Goal: Information Seeking & Learning: Learn about a topic

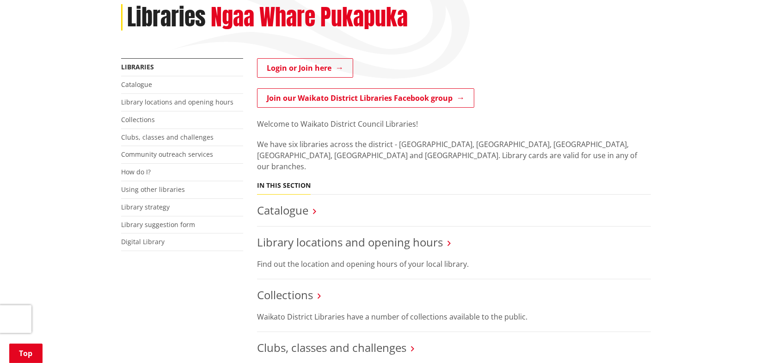
scroll to position [139, 0]
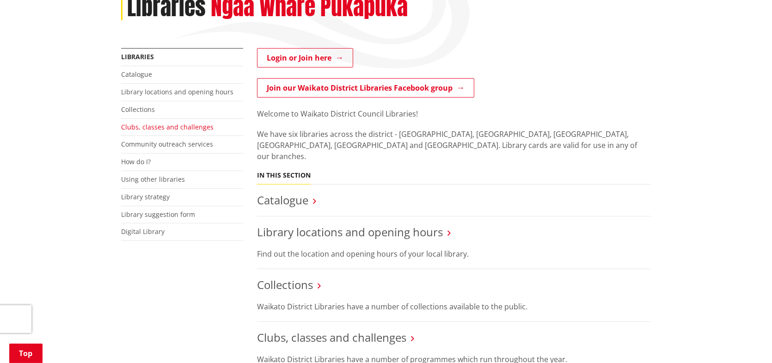
click at [135, 126] on link "Clubs, classes and challenges" at bounding box center [167, 127] width 93 height 9
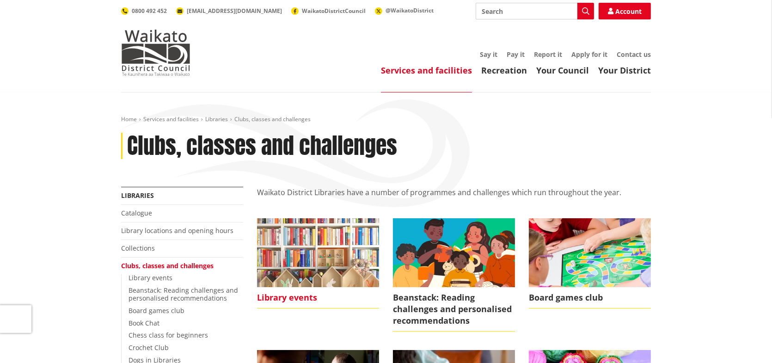
click at [300, 255] on img at bounding box center [318, 252] width 122 height 68
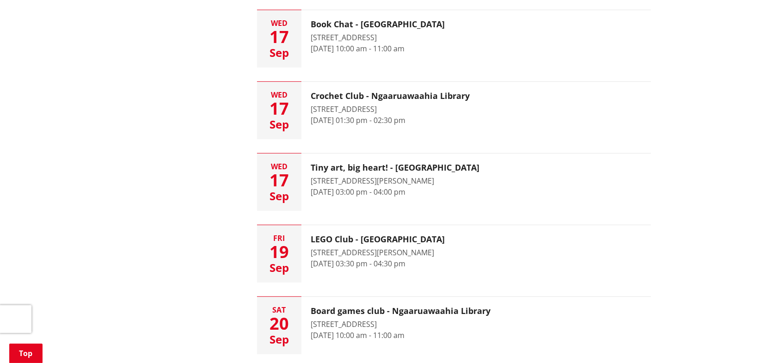
scroll to position [648, 0]
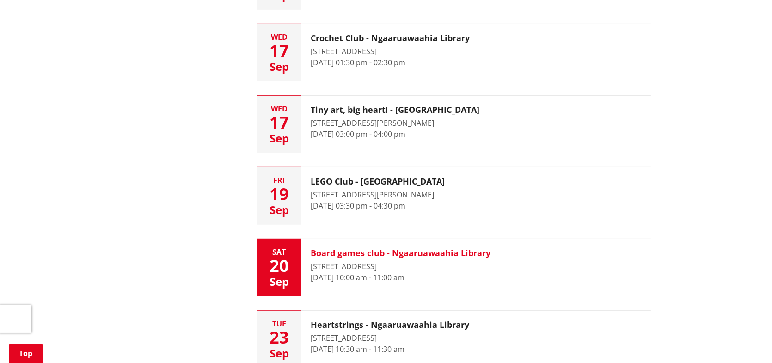
click at [471, 251] on h3 "Board games club - Ngaaruawaahia Library" at bounding box center [401, 253] width 180 height 10
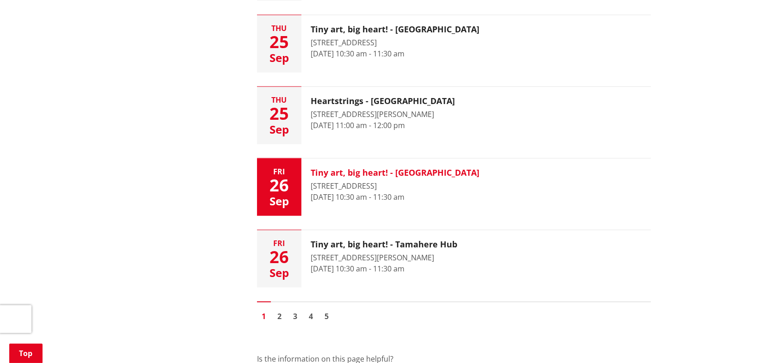
scroll to position [1480, 0]
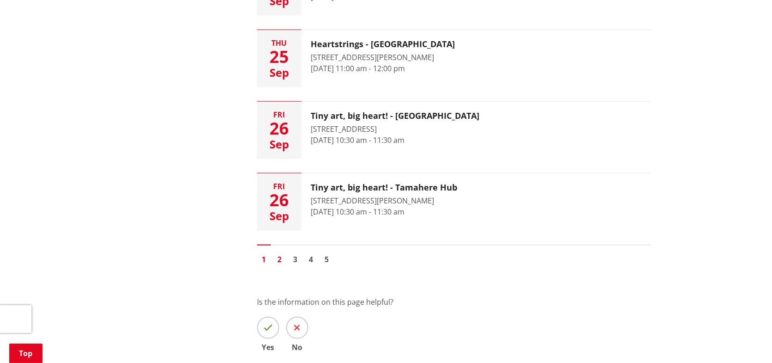
click at [283, 266] on link "2" at bounding box center [280, 260] width 14 height 14
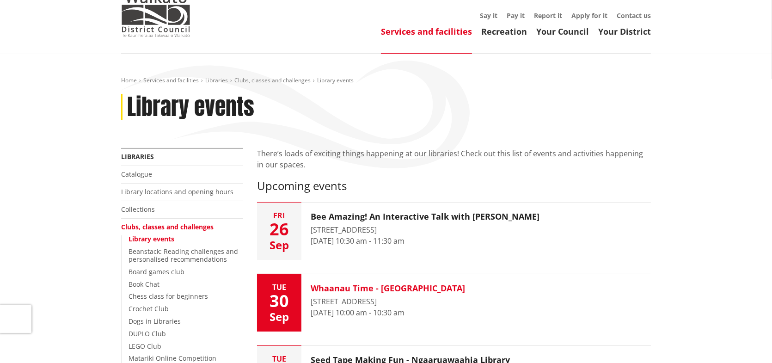
scroll to position [93, 0]
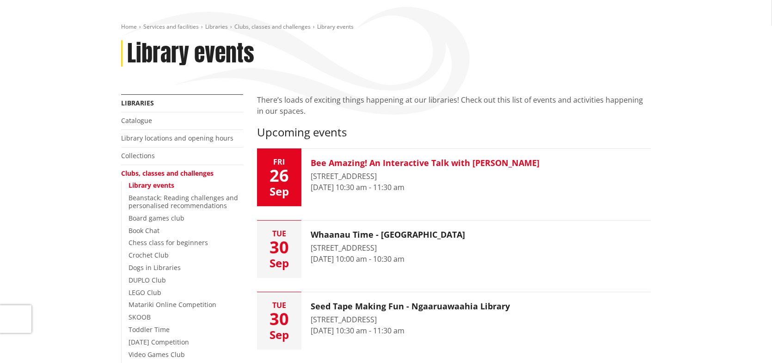
click at [486, 160] on h3 "Bee Amazing! An Interactive Talk with Sarah C" at bounding box center [425, 163] width 229 height 10
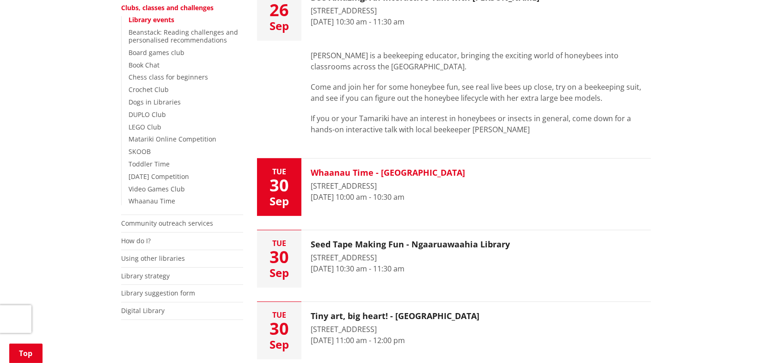
scroll to position [278, 0]
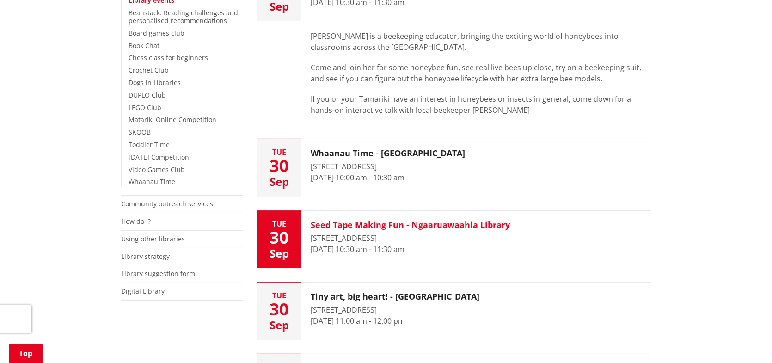
click at [488, 226] on h3 "Seed Tape Making Fun - Ngaaruawaahia Library" at bounding box center [410, 225] width 199 height 10
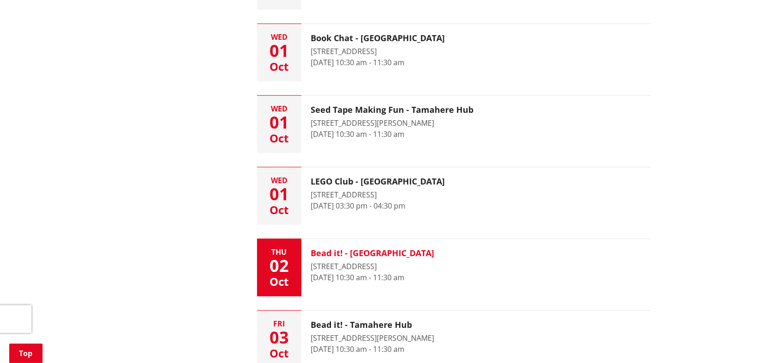
scroll to position [925, 0]
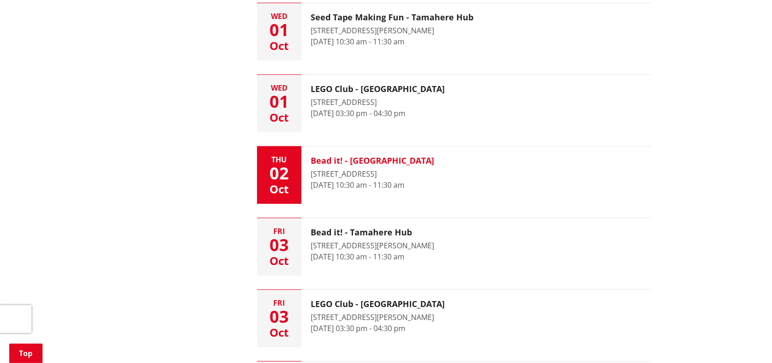
click at [434, 160] on h3 "Bead it! - Ngaaruawaahia Library" at bounding box center [372, 161] width 123 height 10
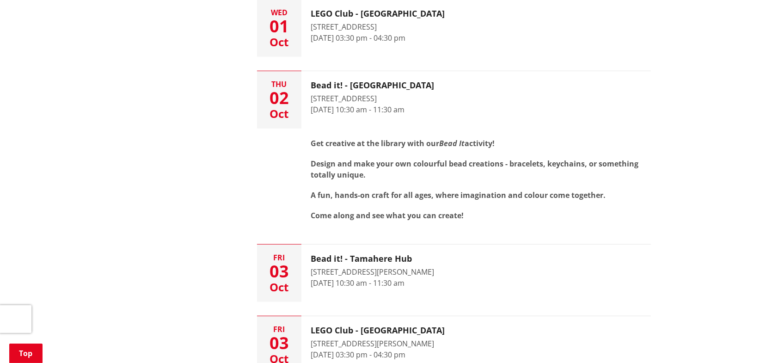
scroll to position [1018, 0]
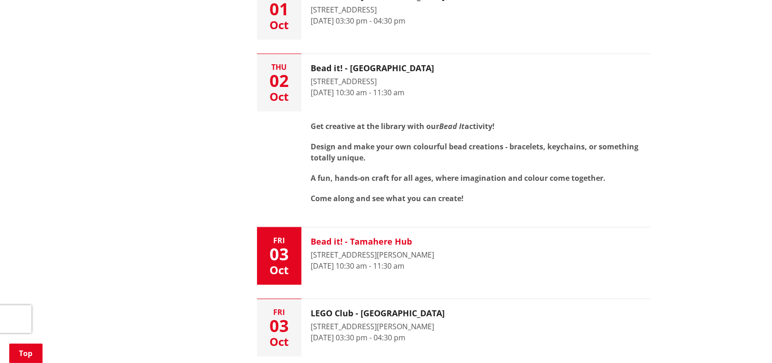
click at [397, 241] on h3 "Bead it! - Tamahere Hub" at bounding box center [372, 242] width 123 height 10
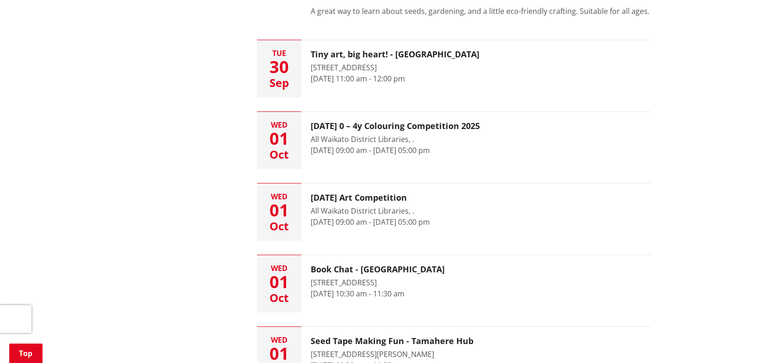
scroll to position [601, 0]
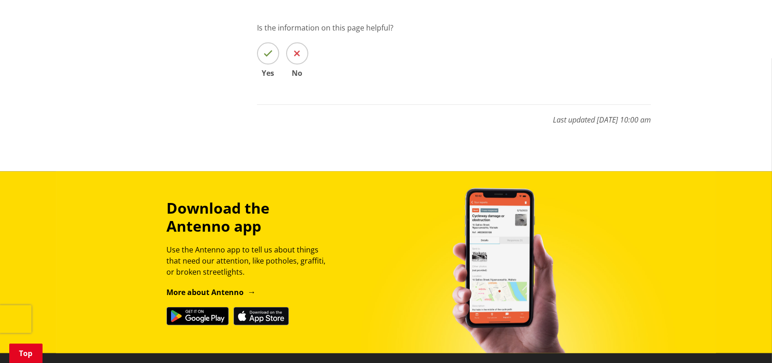
scroll to position [1619, 0]
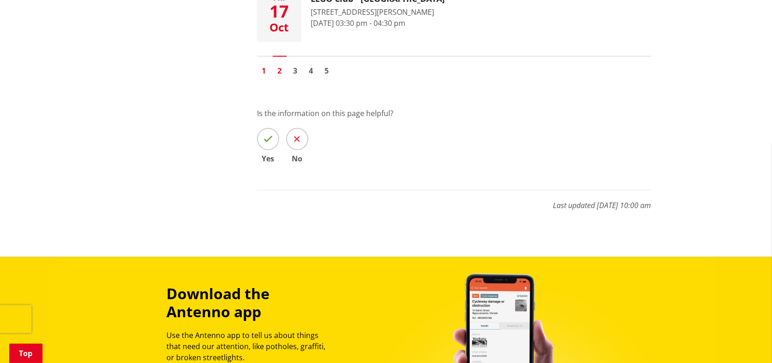
click at [266, 73] on link "1" at bounding box center [264, 71] width 14 height 14
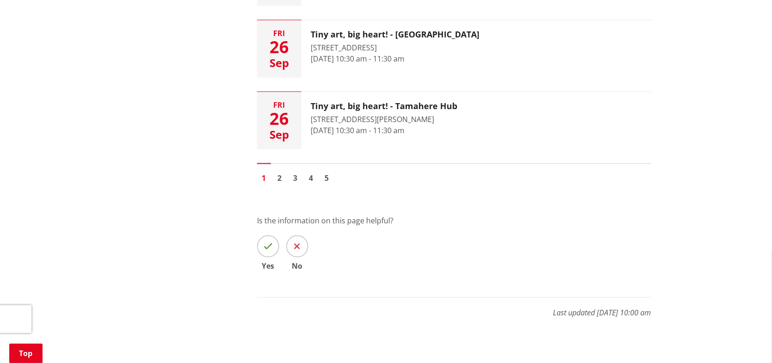
scroll to position [1619, 0]
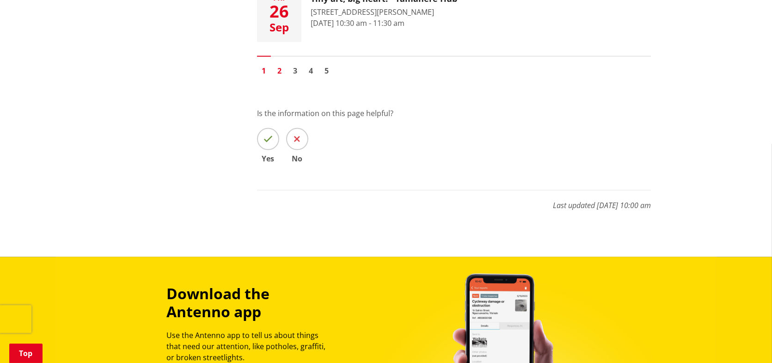
click at [282, 64] on link "2" at bounding box center [280, 71] width 14 height 14
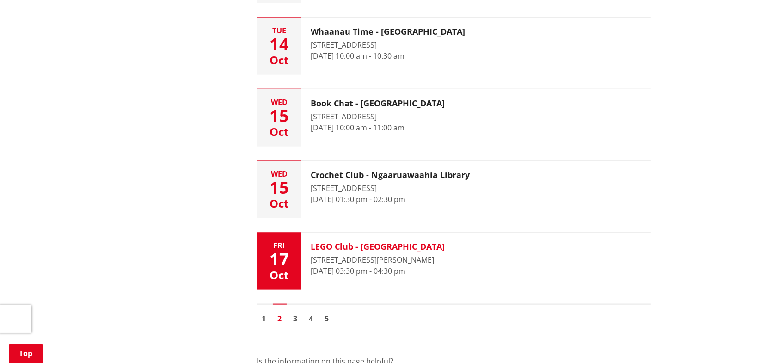
scroll to position [1388, 0]
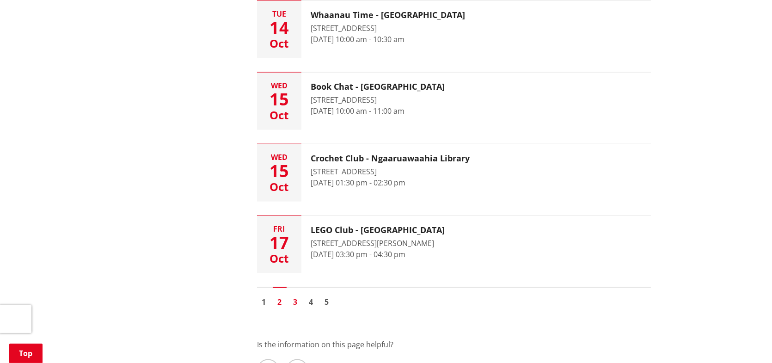
click at [298, 303] on link "3" at bounding box center [296, 302] width 14 height 14
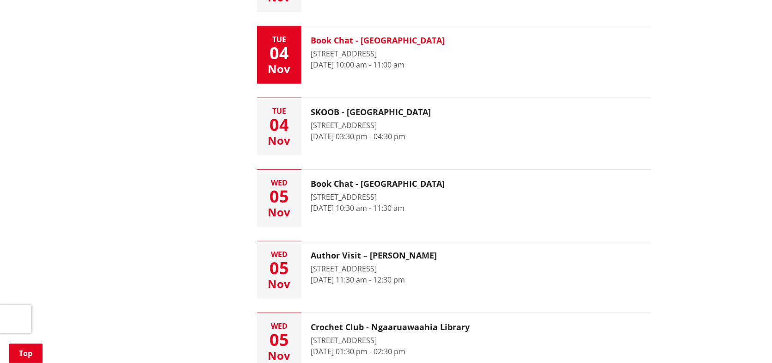
scroll to position [648, 0]
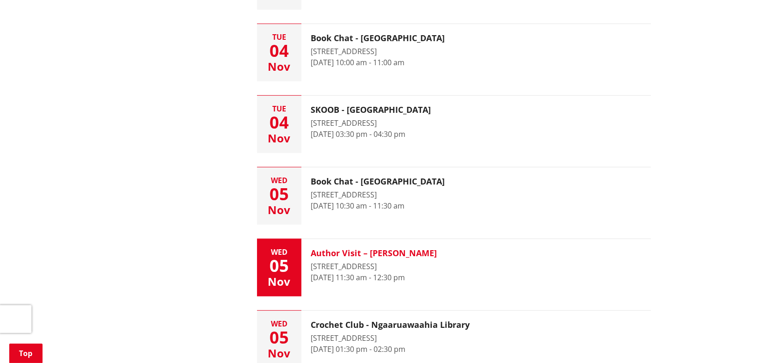
click at [389, 250] on h3 "Author Visit – Rangi Moanaroa" at bounding box center [374, 253] width 126 height 10
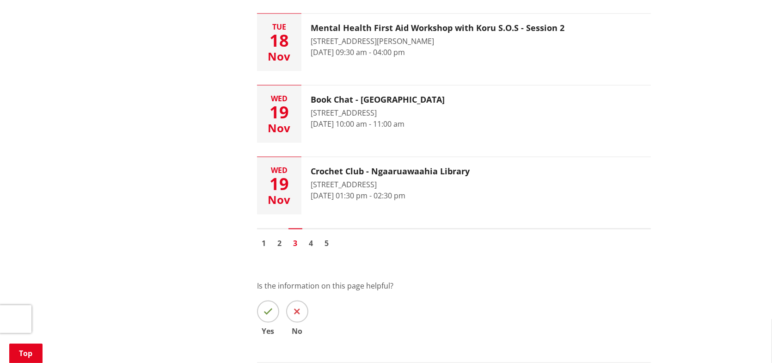
scroll to position [1573, 0]
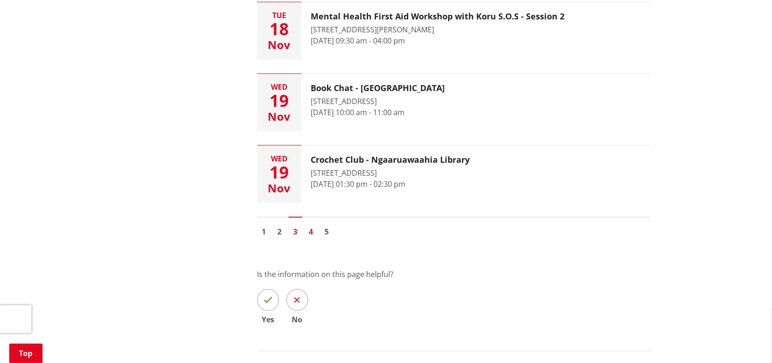
click at [314, 231] on link "4" at bounding box center [311, 232] width 14 height 14
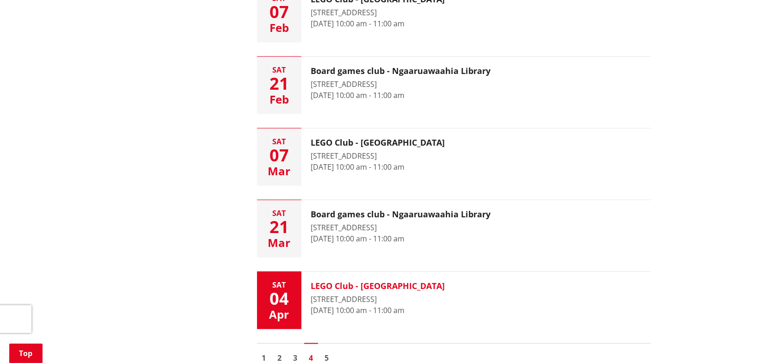
scroll to position [1388, 0]
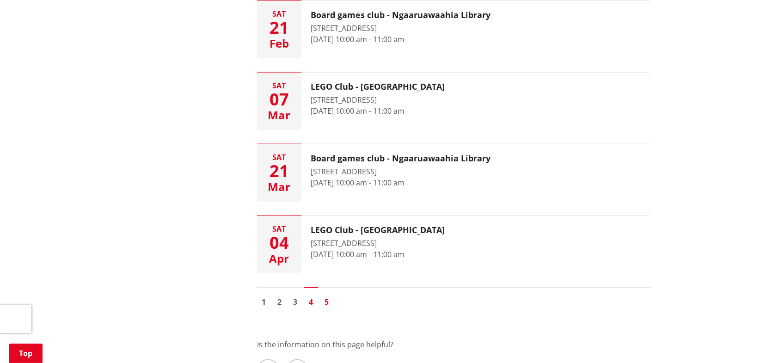
click at [329, 301] on link "5" at bounding box center [327, 302] width 14 height 14
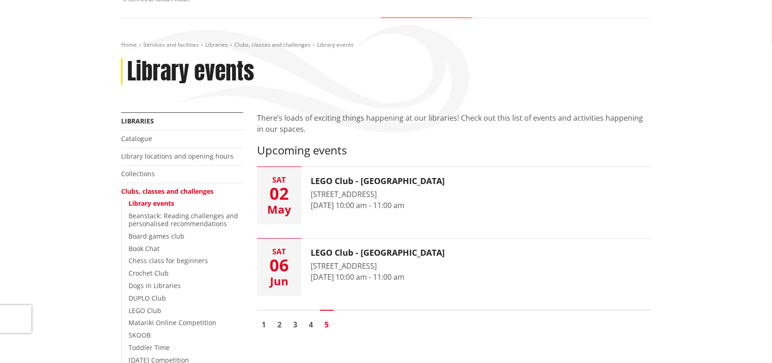
scroll to position [93, 0]
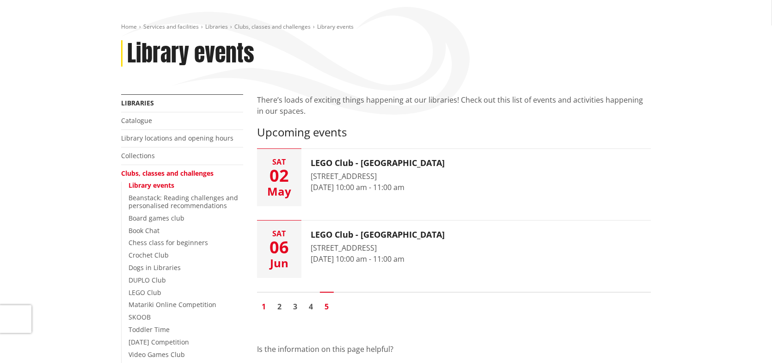
click at [260, 309] on link "1" at bounding box center [264, 307] width 14 height 14
